Goal: Information Seeking & Learning: Learn about a topic

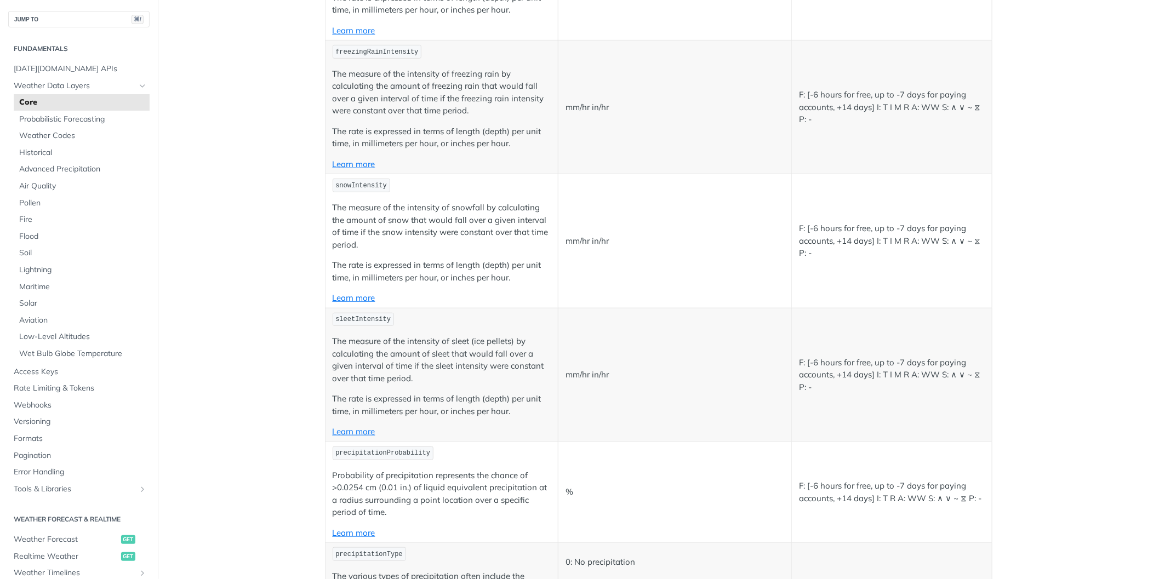
scroll to position [2142, 0]
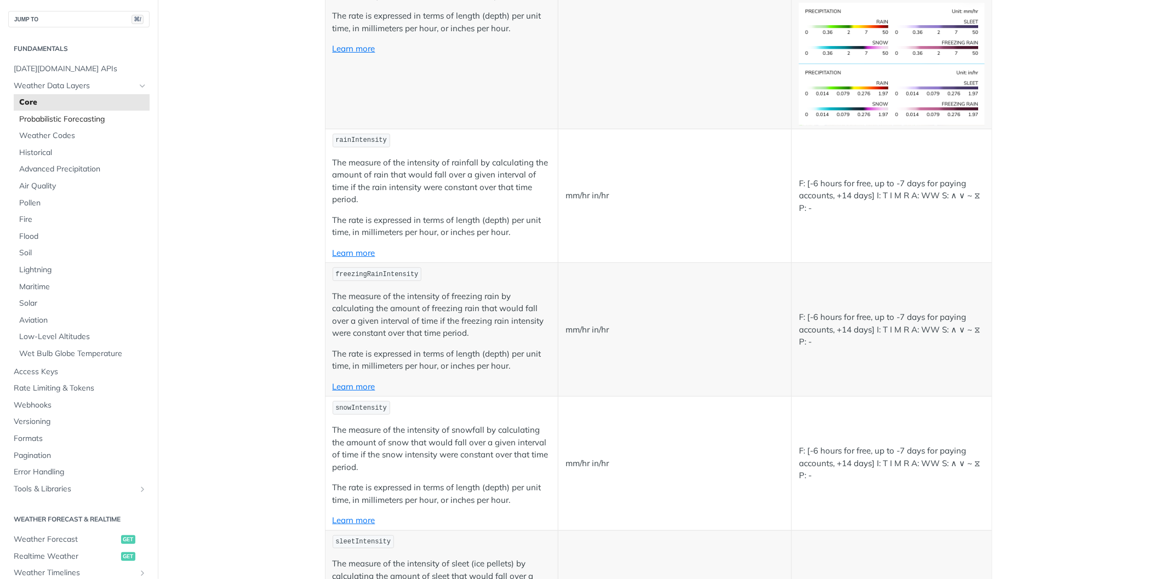
click at [90, 119] on span "Probabilistic Forecasting" at bounding box center [83, 119] width 128 height 11
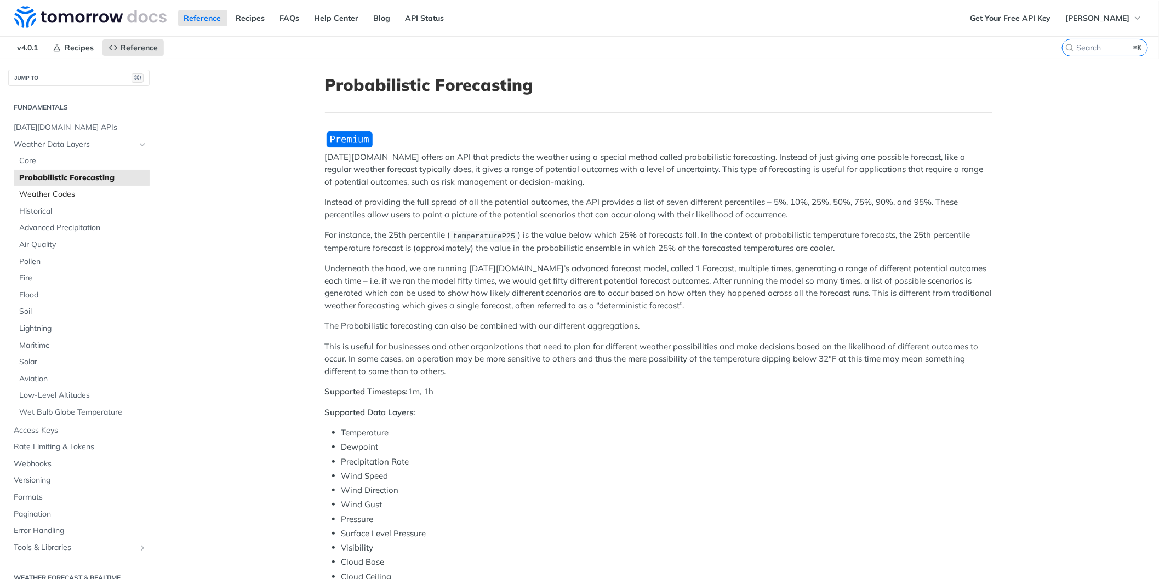
click at [71, 196] on span "Weather Codes" at bounding box center [83, 194] width 128 height 11
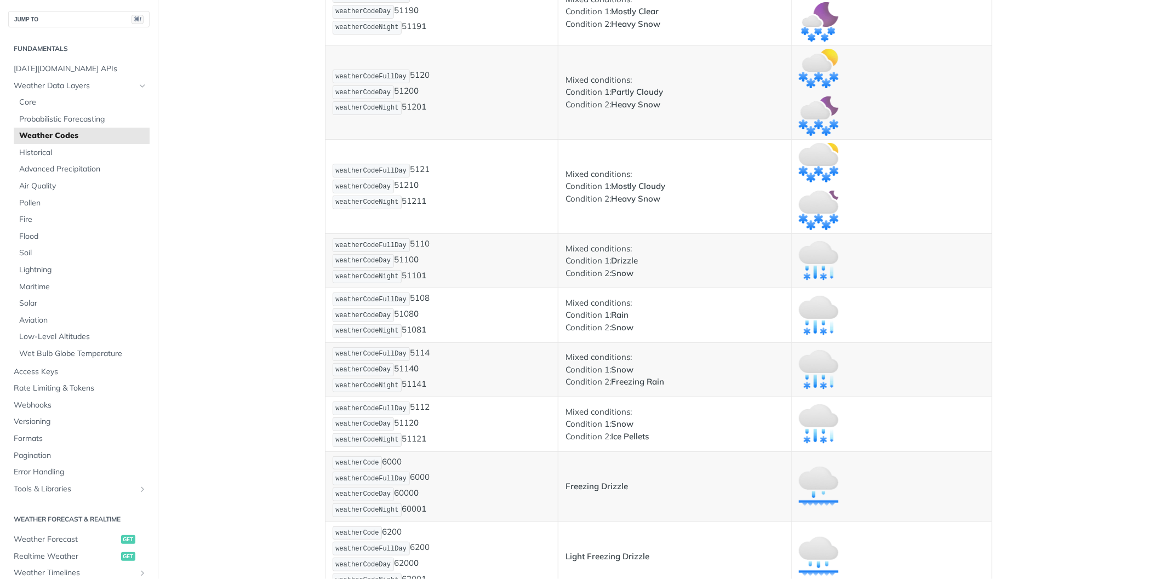
scroll to position [3055, 0]
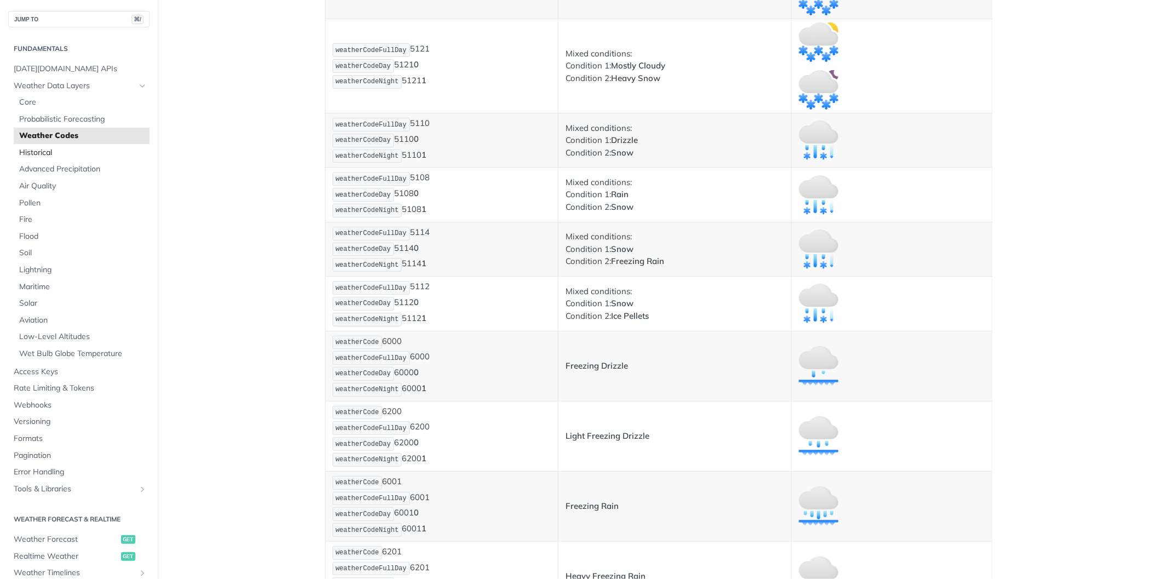
click at [46, 156] on span "Historical" at bounding box center [83, 152] width 128 height 11
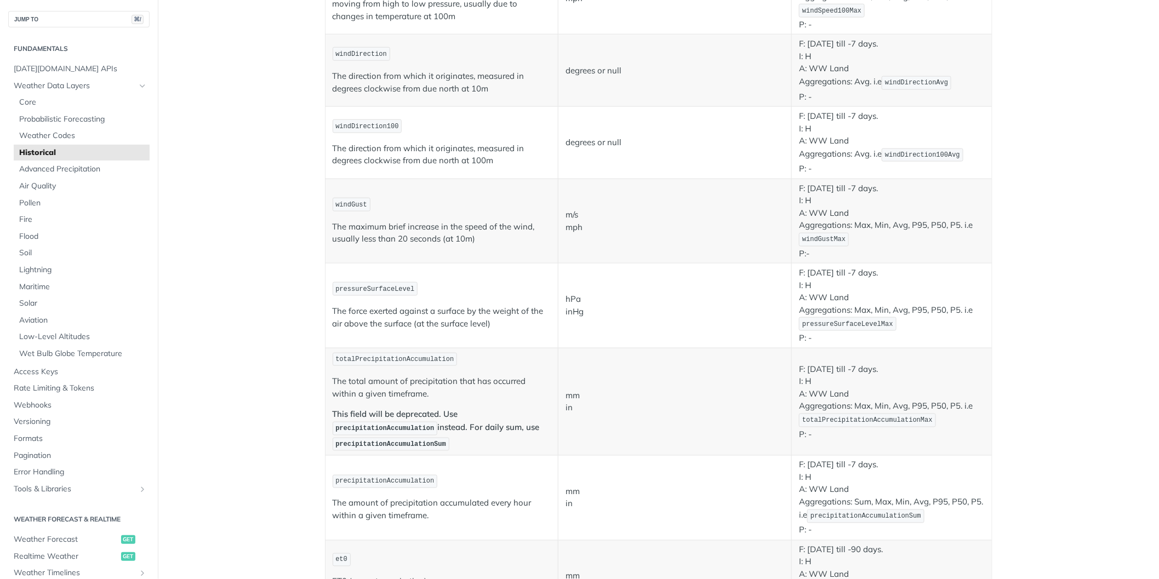
scroll to position [881, 0]
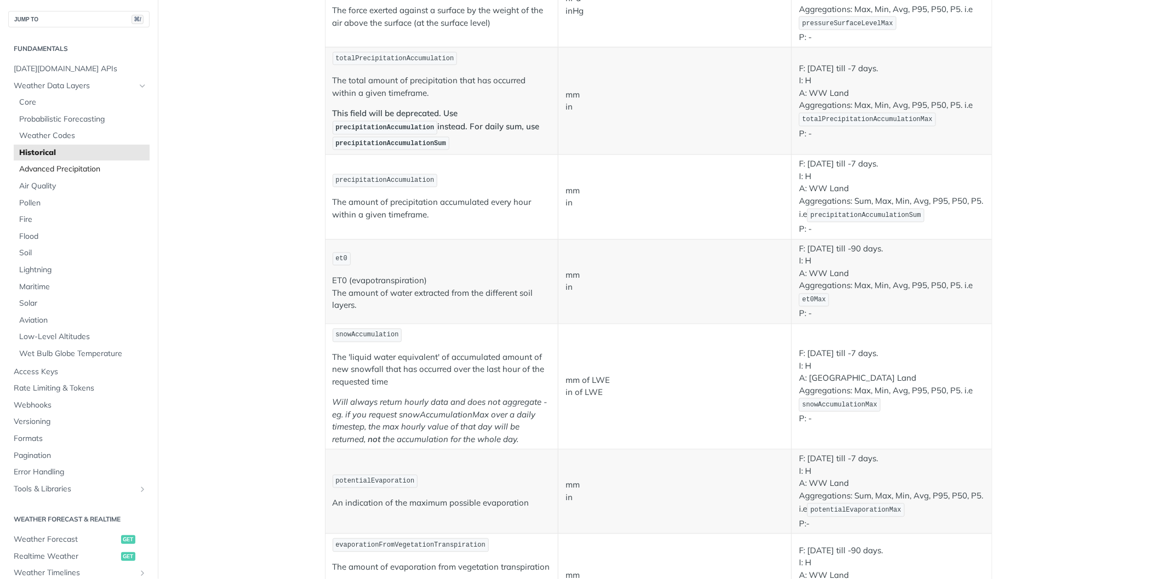
click at [81, 169] on span "Advanced Precipitation" at bounding box center [83, 169] width 128 height 11
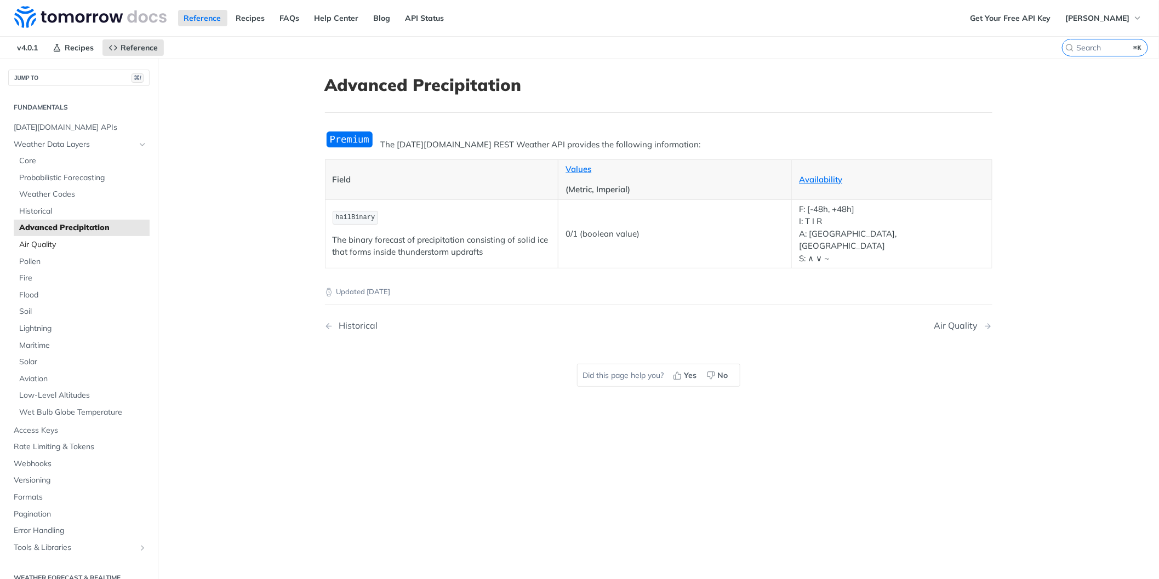
click at [47, 242] on span "Air Quality" at bounding box center [83, 245] width 128 height 11
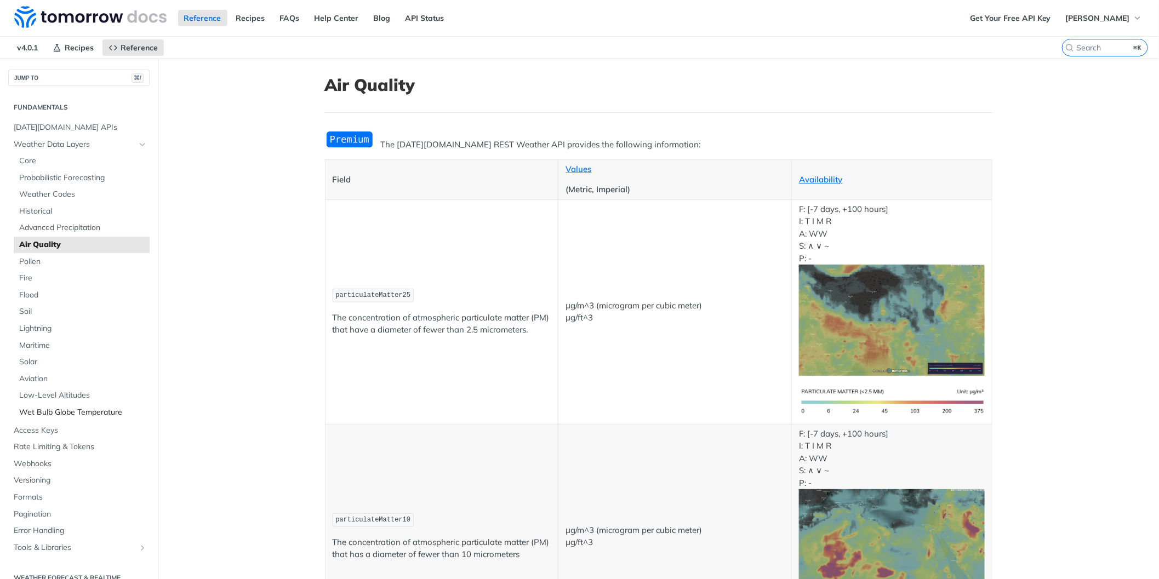
click at [85, 416] on span "Wet Bulb Globe Temperature" at bounding box center [83, 412] width 128 height 11
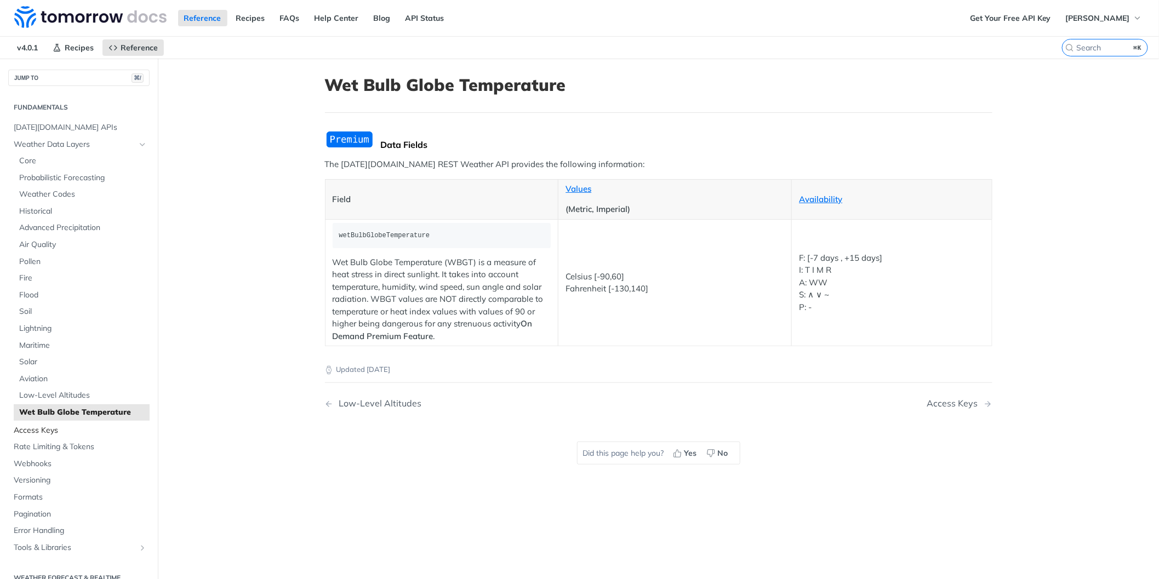
click at [55, 433] on span "Access Keys" at bounding box center [80, 430] width 133 height 11
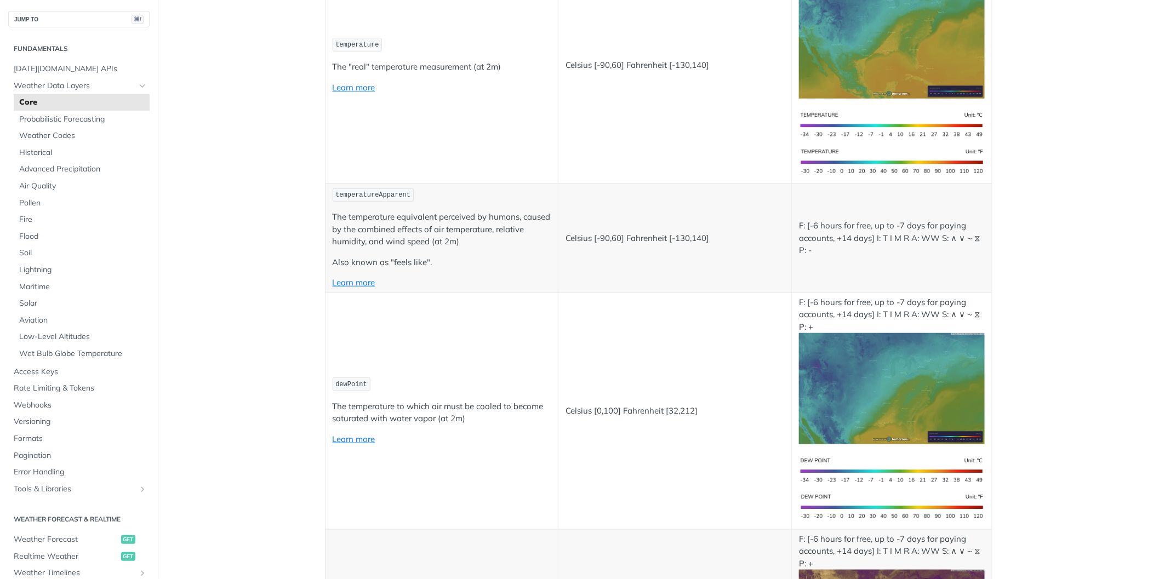
scroll to position [293, 0]
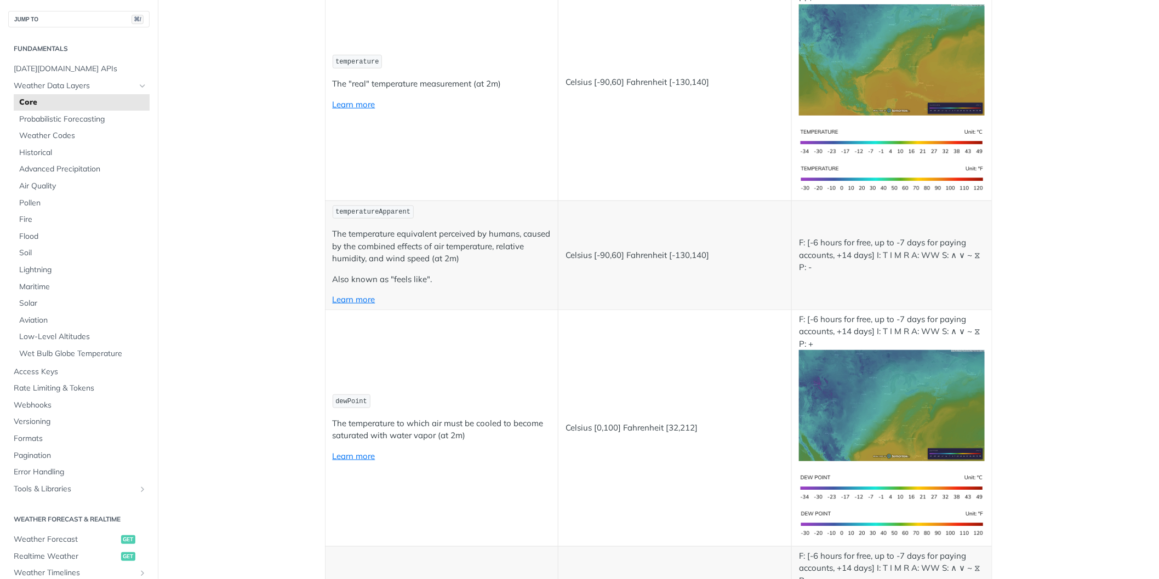
scroll to position [412, 0]
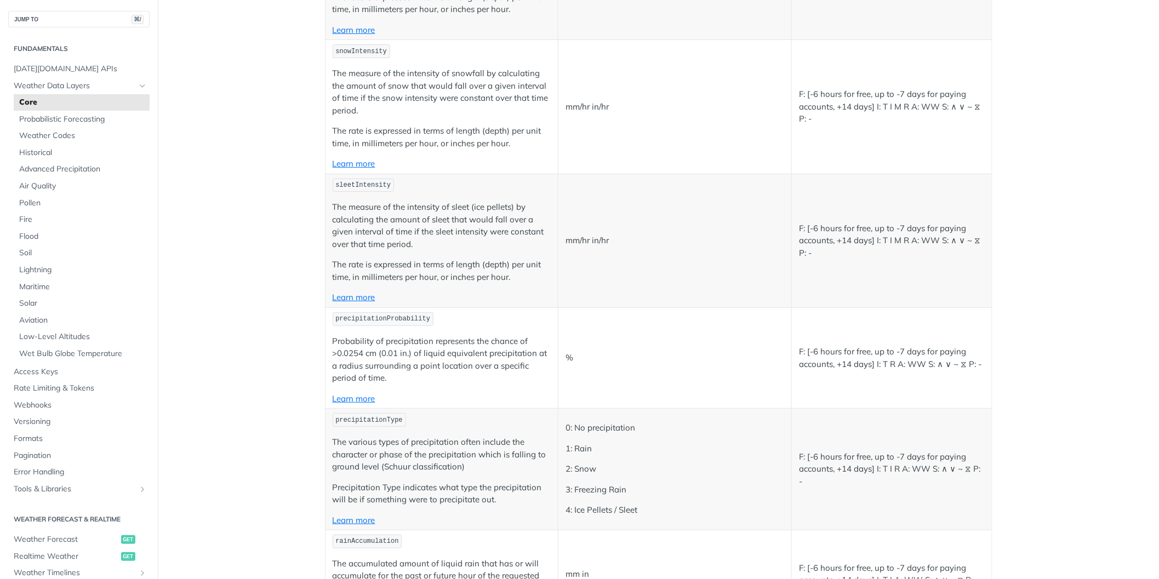
scroll to position [2487, 0]
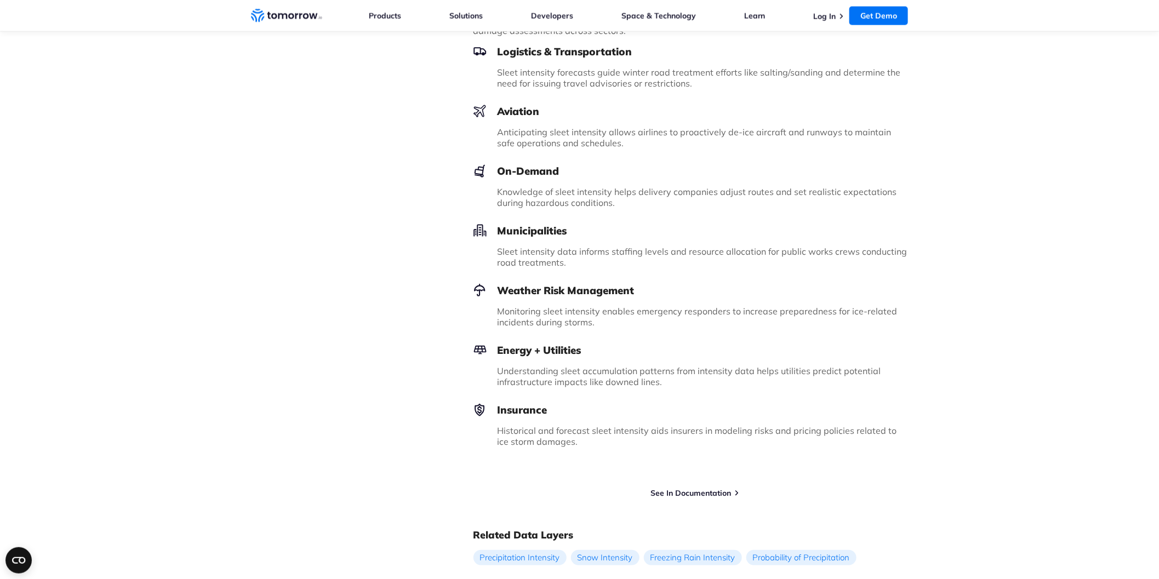
scroll to position [1044, 0]
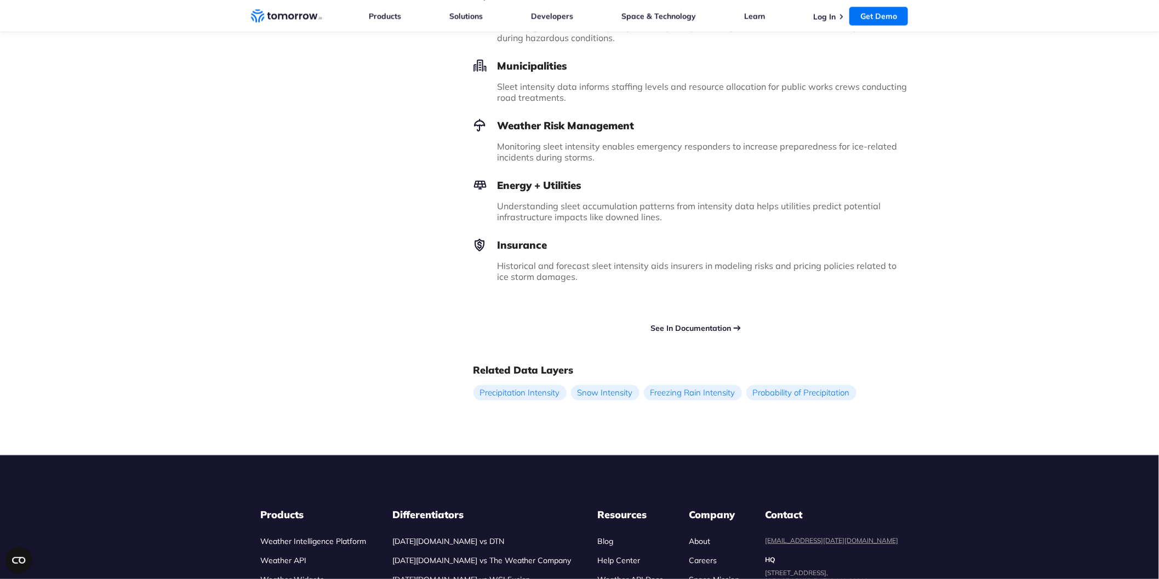
click at [702, 325] on link "See In Documentation" at bounding box center [691, 328] width 81 height 10
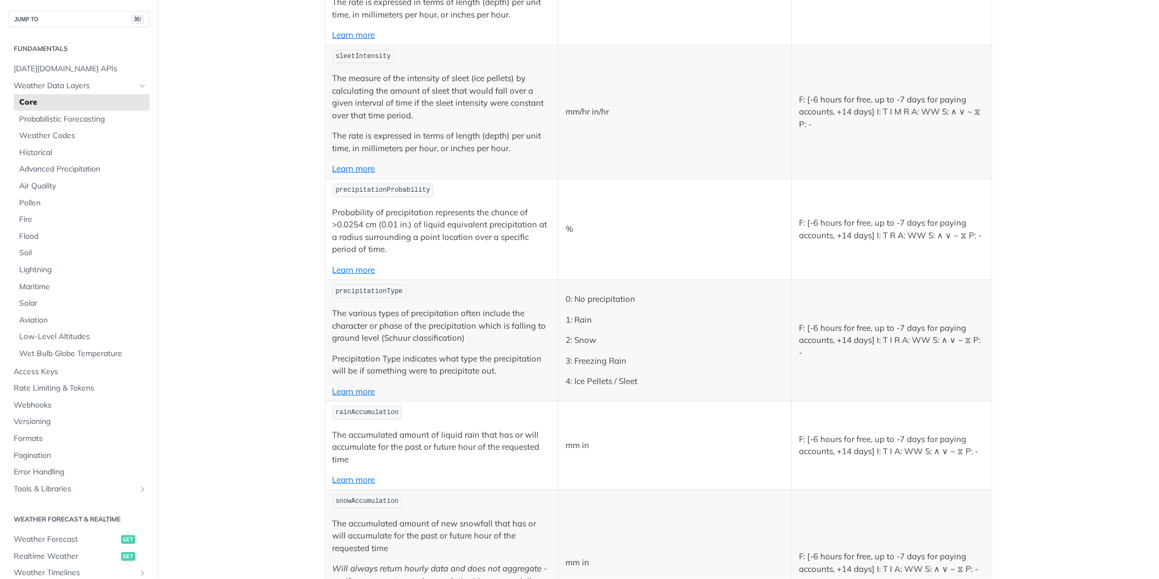
scroll to position [2675, 0]
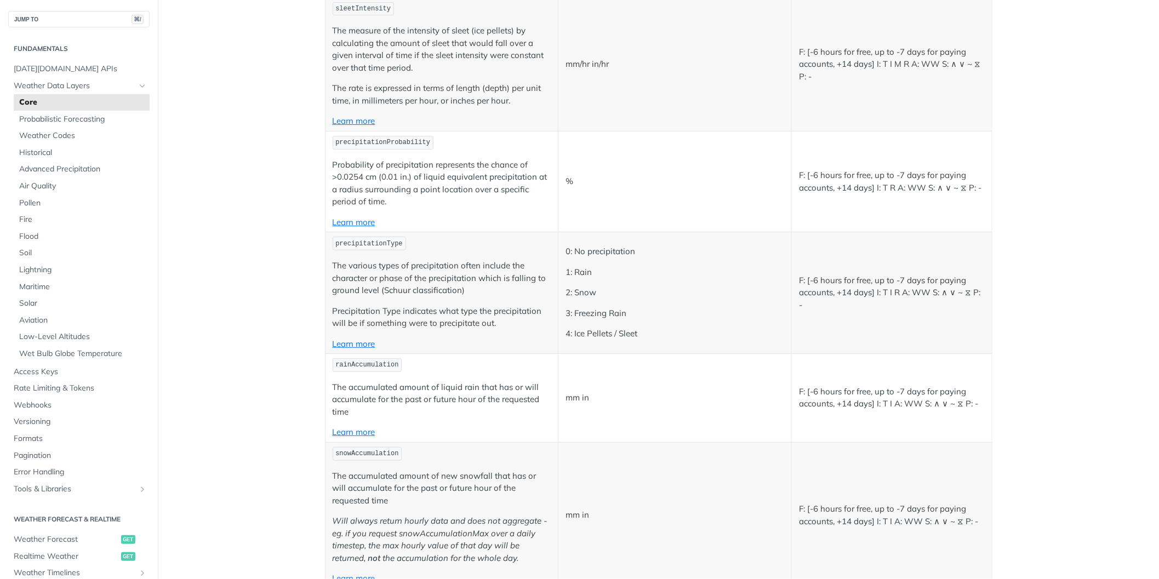
click at [451, 266] on p "The various types of precipitation often include the character or phase of the …" at bounding box center [442, 278] width 219 height 37
click at [656, 435] on td "mm in" at bounding box center [676, 398] width 234 height 89
click at [418, 367] on p "rainAccumulation" at bounding box center [442, 365] width 219 height 16
drag, startPoint x: 402, startPoint y: 245, endPoint x: 334, endPoint y: 245, distance: 68.5
click at [334, 245] on code "precipitationType" at bounding box center [369, 244] width 73 height 14
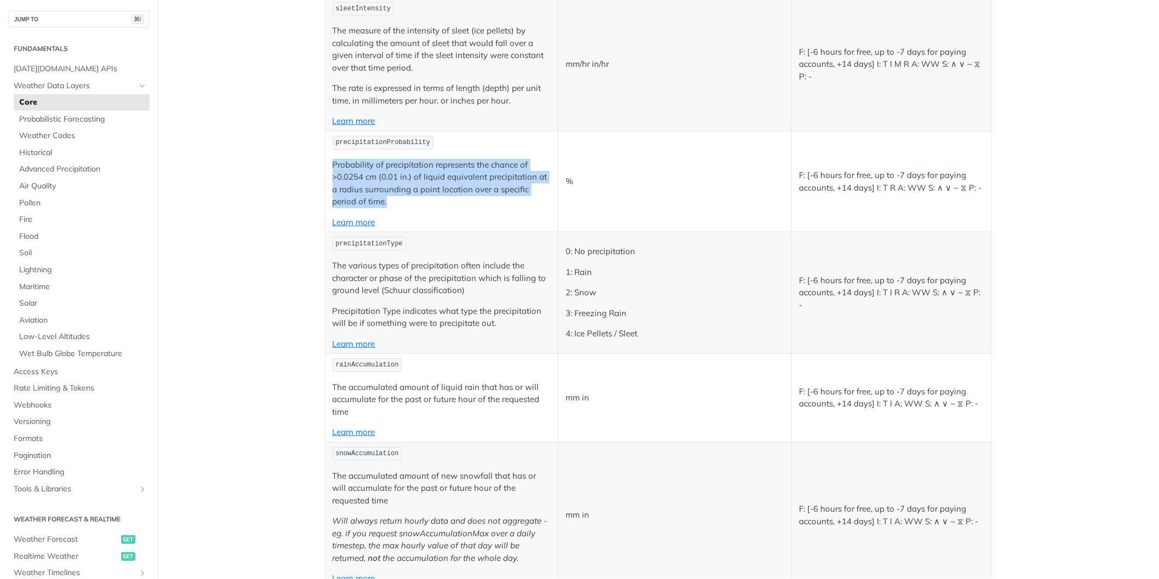
drag, startPoint x: 333, startPoint y: 164, endPoint x: 390, endPoint y: 200, distance: 67.5
click at [390, 200] on p "Probability of precipitation represents the chance of >0.0254 cm (0.01 in.) of …" at bounding box center [442, 183] width 219 height 49
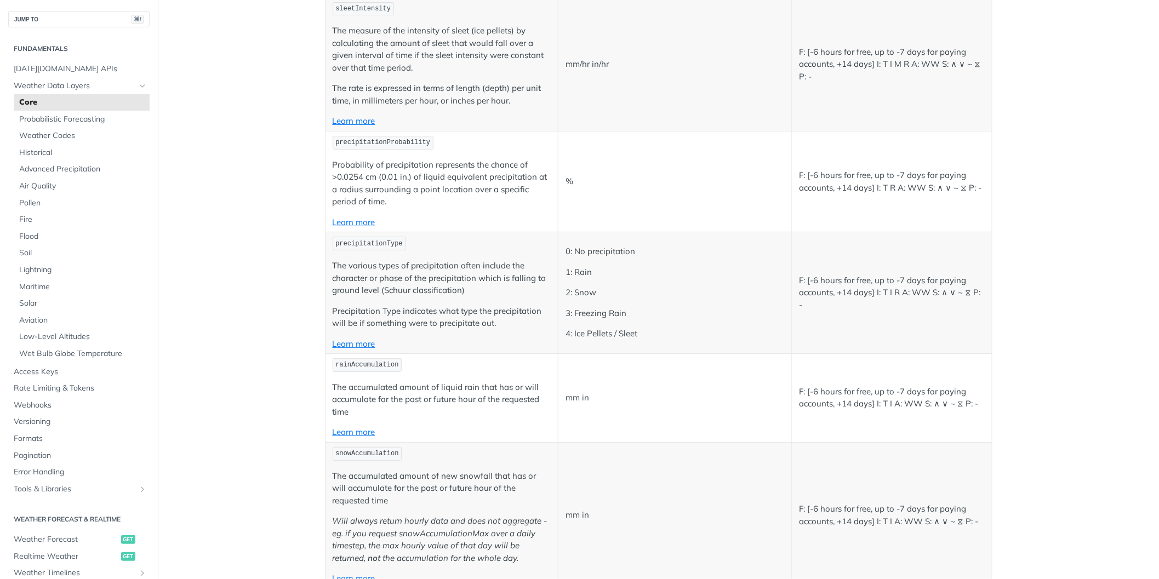
click at [942, 190] on p "F: [-6 hours for free, up to -7 days for paying accounts, +14 days] I: T R A: W…" at bounding box center [891, 181] width 185 height 25
drag, startPoint x: 798, startPoint y: 175, endPoint x: 978, endPoint y: 190, distance: 181.0
click at [978, 190] on td "F: [-6 hours for free, up to -7 days for paying accounts, +14 days] I: T R A: W…" at bounding box center [892, 181] width 200 height 101
click at [779, 397] on p "mm in" at bounding box center [675, 398] width 219 height 13
